Goal: Find specific page/section: Find specific page/section

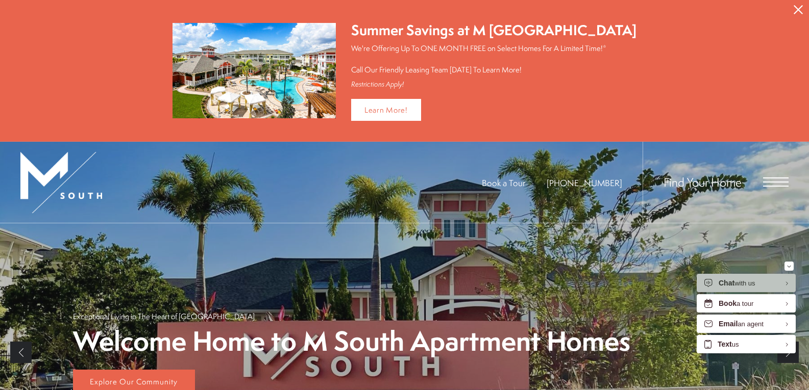
drag, startPoint x: 778, startPoint y: 192, endPoint x: 774, endPoint y: 186, distance: 6.9
click at [775, 188] on div "Find Your Home" at bounding box center [715, 182] width 146 height 81
click at [774, 186] on span "Open Menu" at bounding box center [776, 186] width 26 height 1
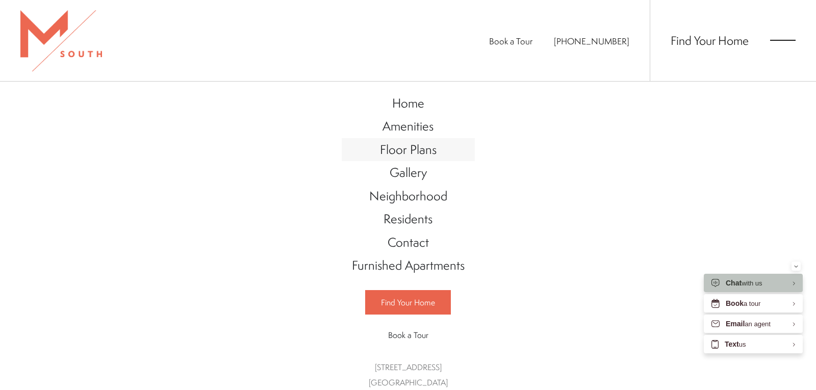
click at [391, 143] on span "Floor Plans" at bounding box center [408, 149] width 57 height 17
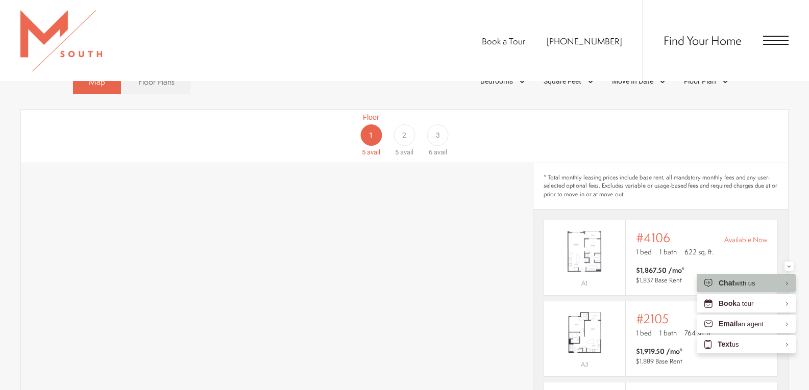
scroll to position [612, 0]
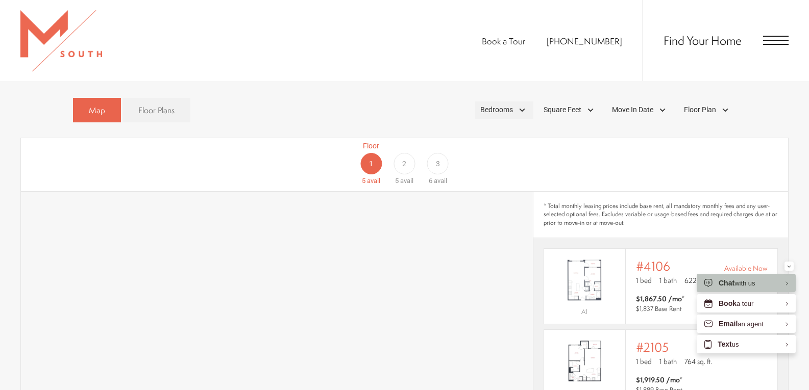
click at [508, 105] on span "Bedrooms" at bounding box center [496, 110] width 33 height 11
click at [501, 130] on label "1 Bedroom" at bounding box center [502, 139] width 93 height 18
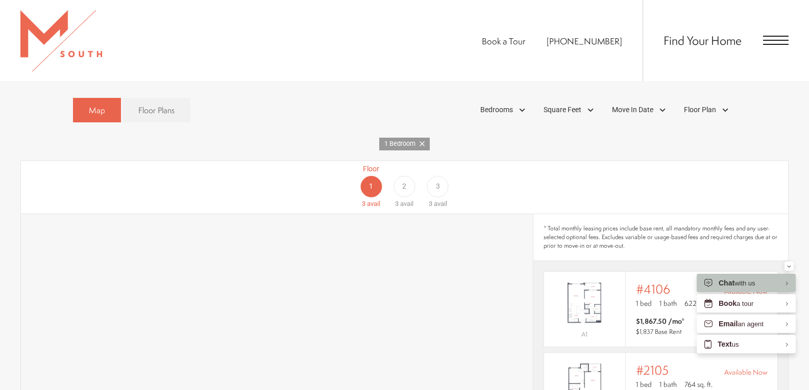
click at [616, 138] on div "1 Bedroom" at bounding box center [404, 144] width 768 height 13
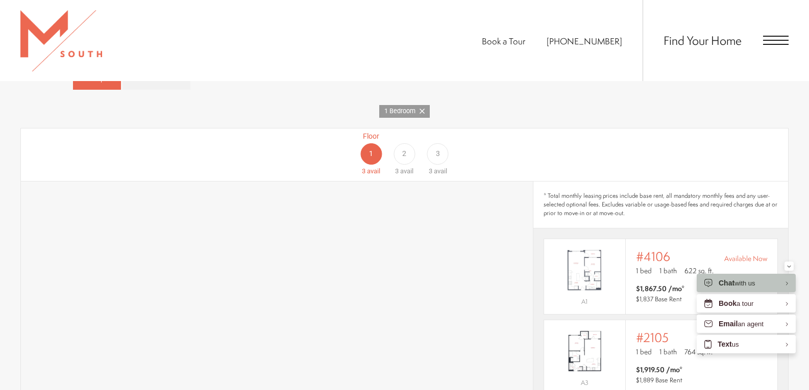
scroll to position [663, 0]
